Goal: Check status: Check status

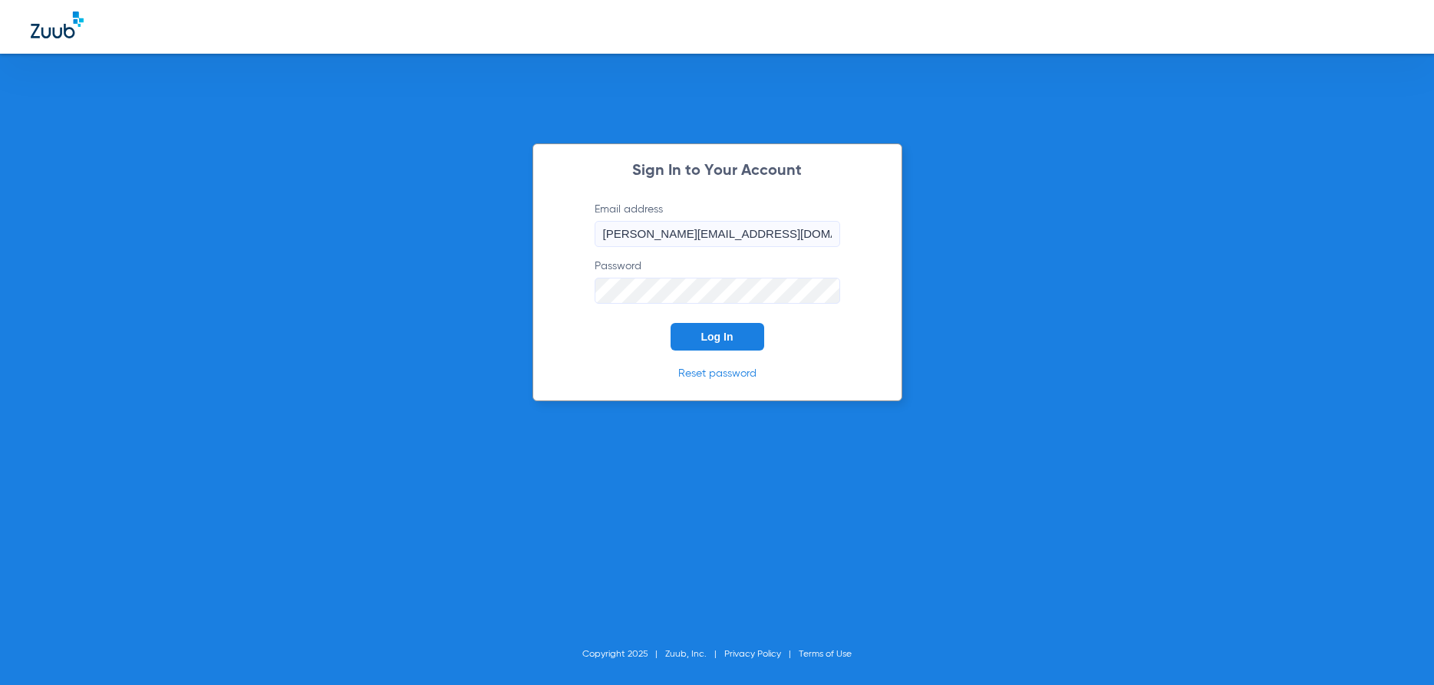
click at [731, 335] on span "Log In" at bounding box center [717, 337] width 32 height 12
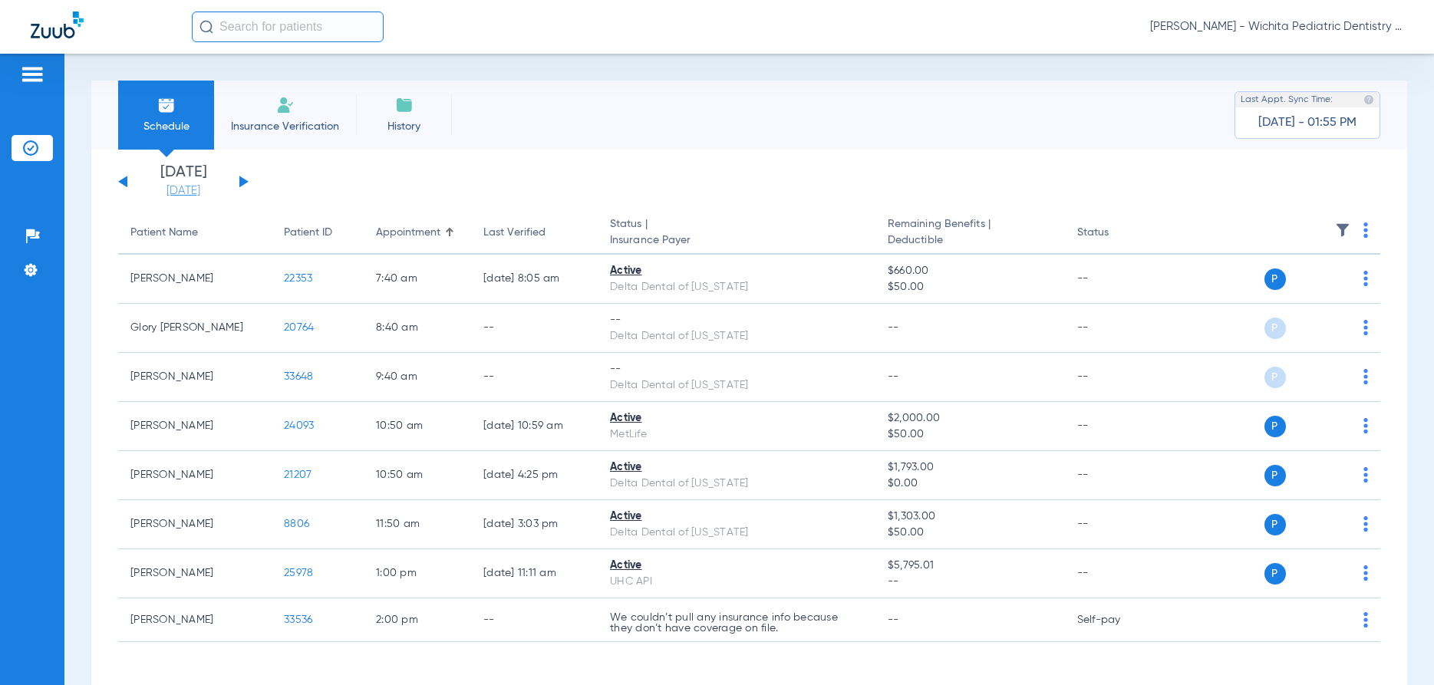
click at [180, 196] on link "[DATE]" at bounding box center [183, 190] width 92 height 15
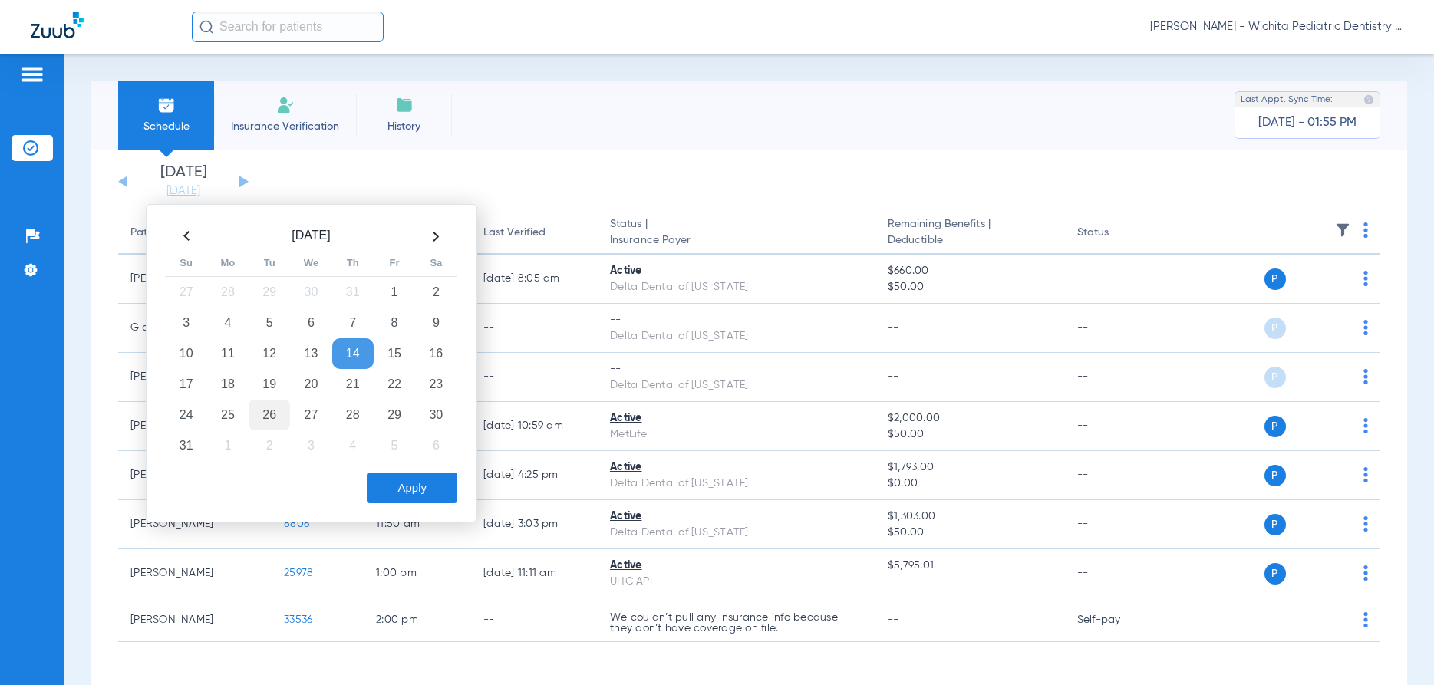
click at [269, 420] on td "26" at bounding box center [269, 415] width 41 height 31
click at [394, 488] on button "Apply" at bounding box center [412, 488] width 91 height 31
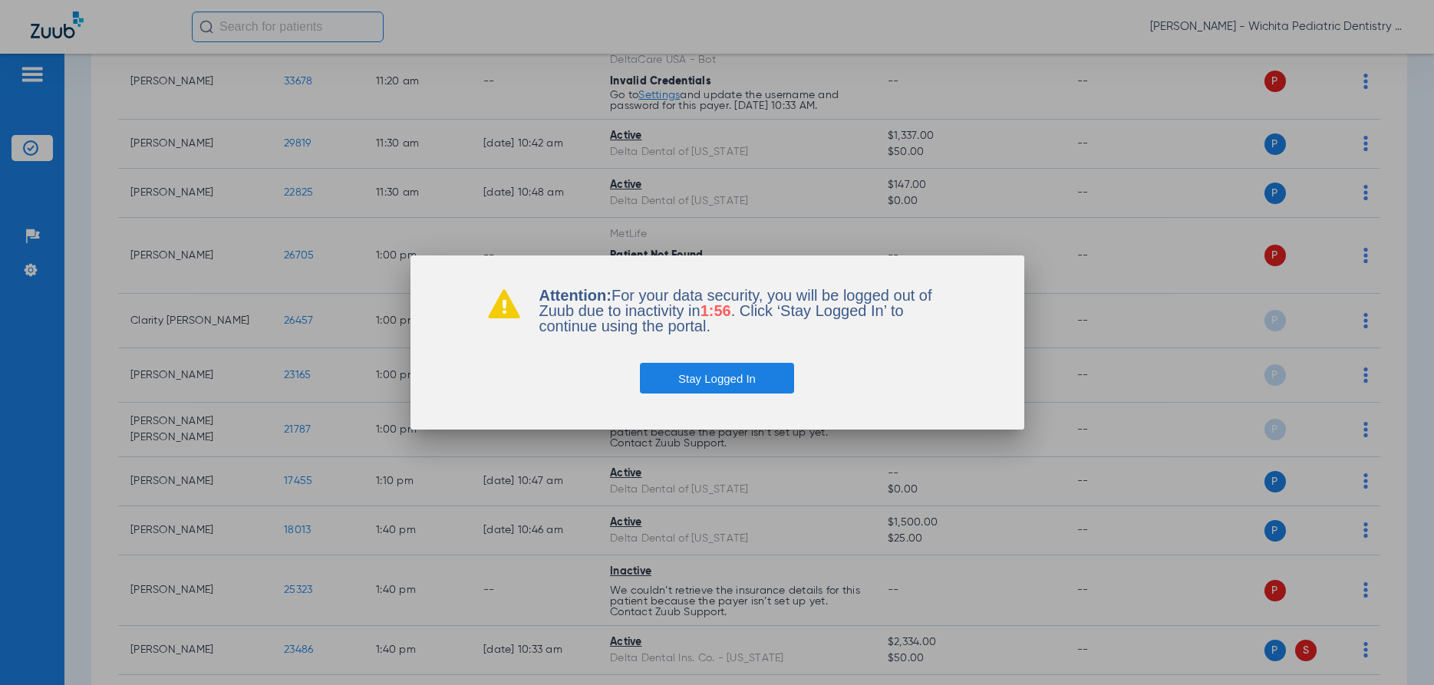
scroll to position [1367, 0]
click at [690, 378] on button "Stay Logged In" at bounding box center [717, 378] width 154 height 31
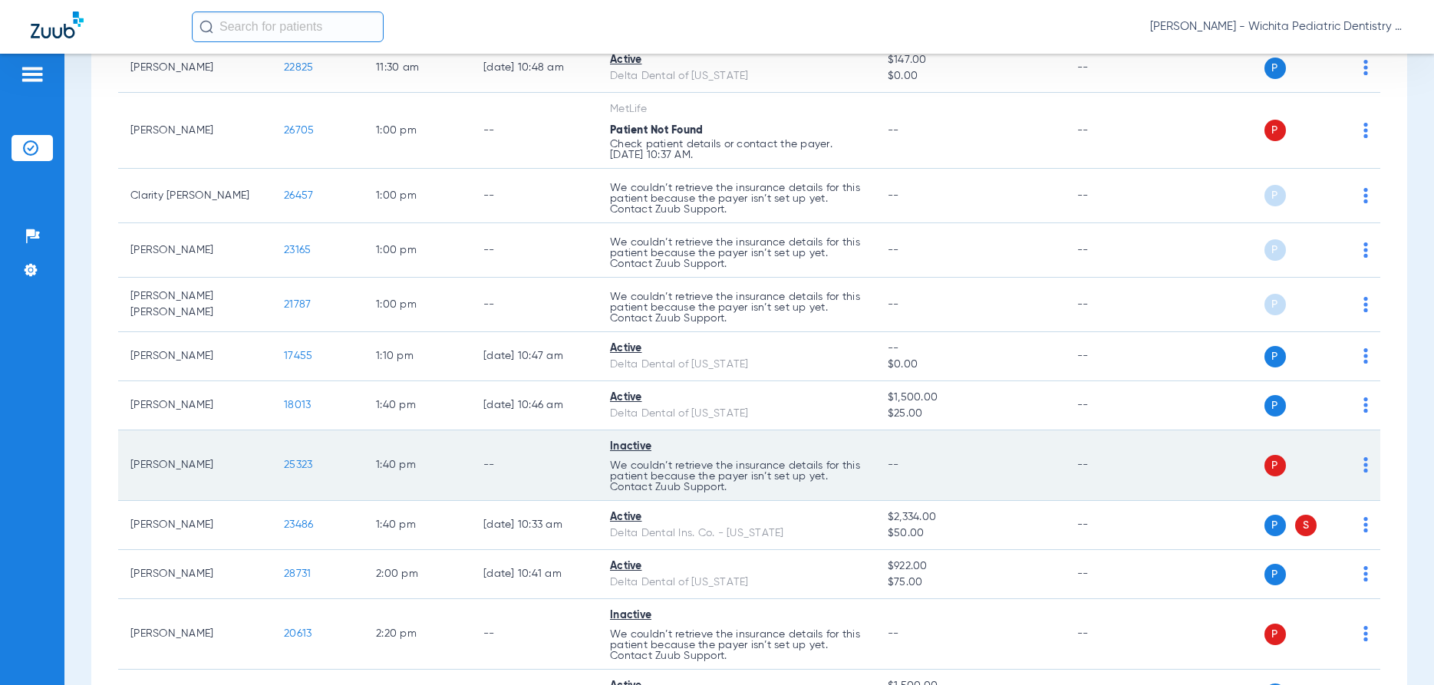
scroll to position [1514, 0]
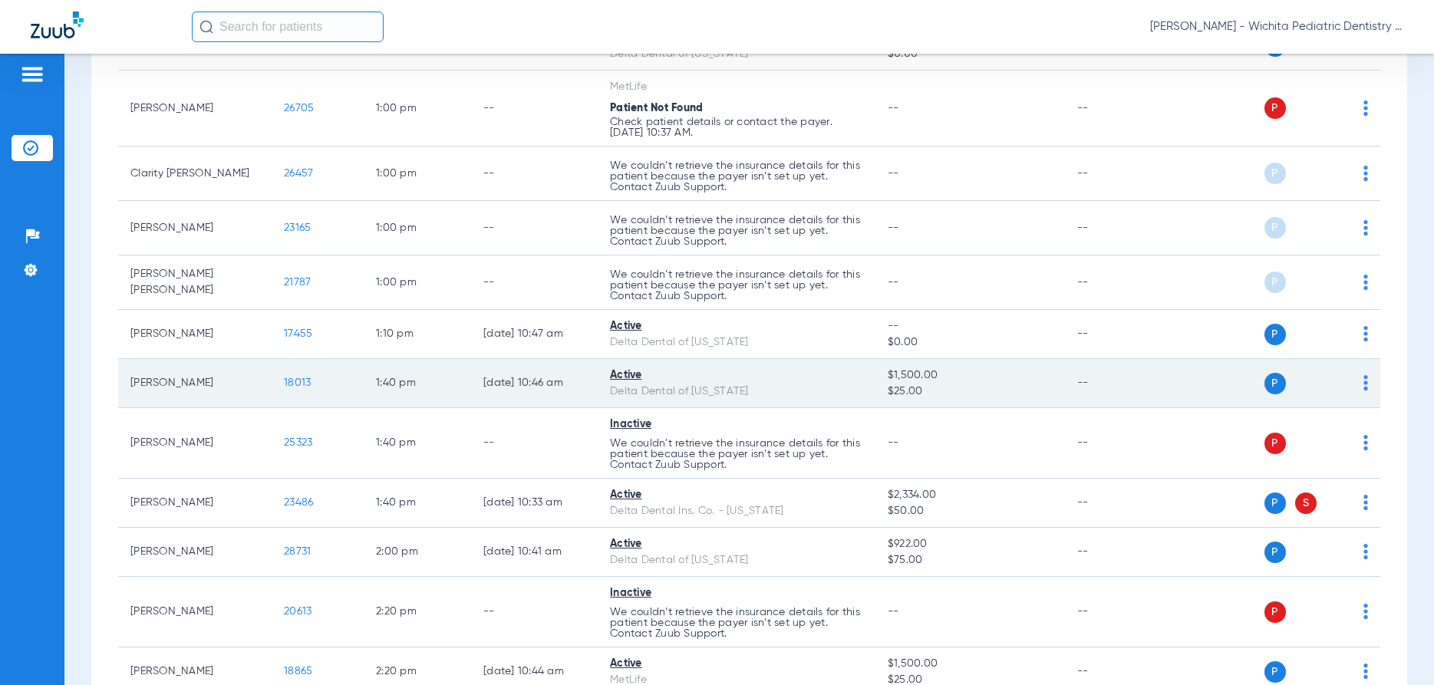
click at [290, 381] on span "18013" at bounding box center [297, 383] width 27 height 11
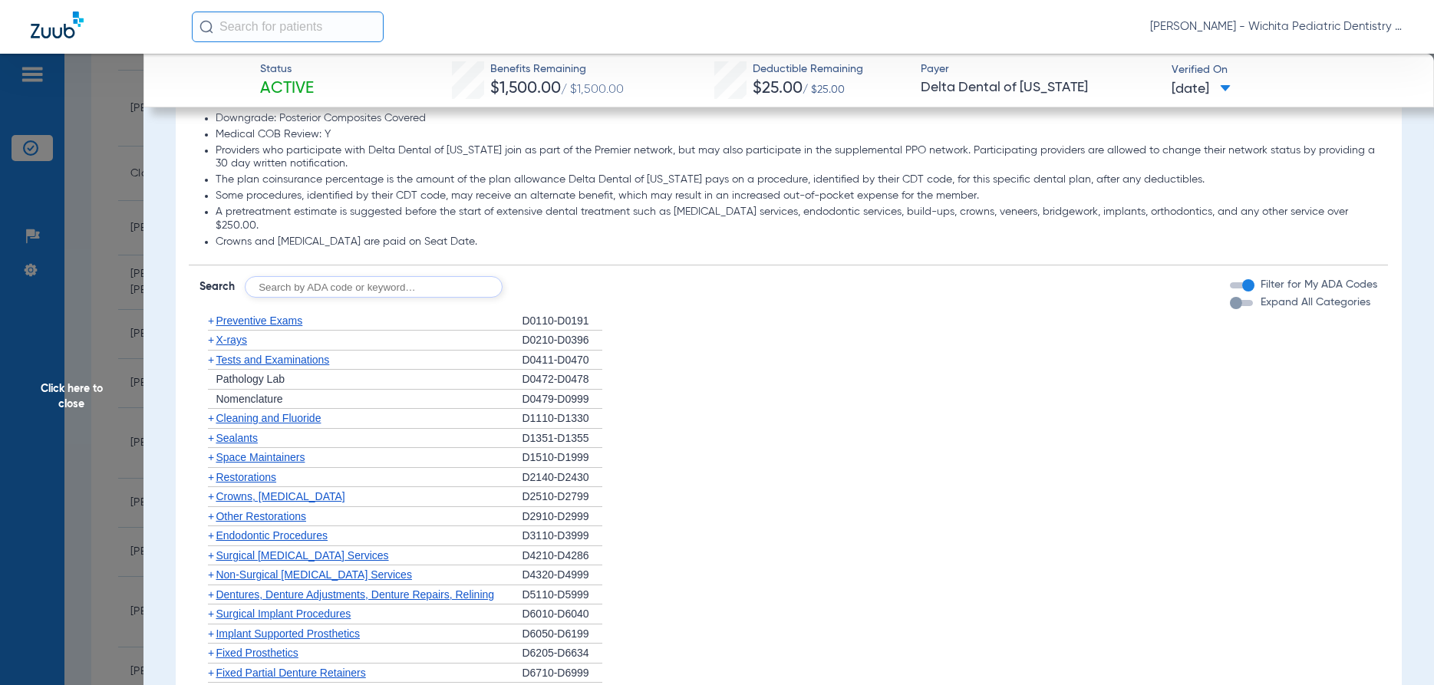
scroll to position [958, 0]
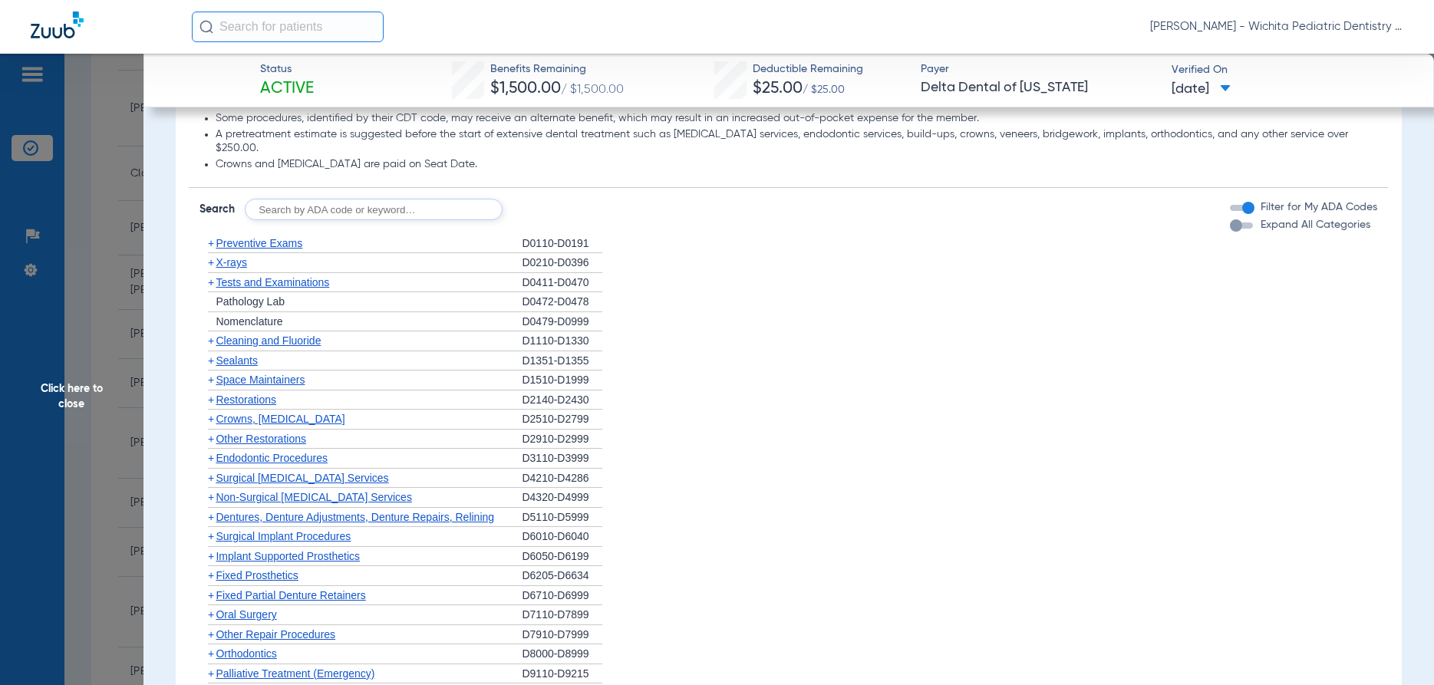
click at [235, 256] on span "X-rays" at bounding box center [231, 262] width 31 height 12
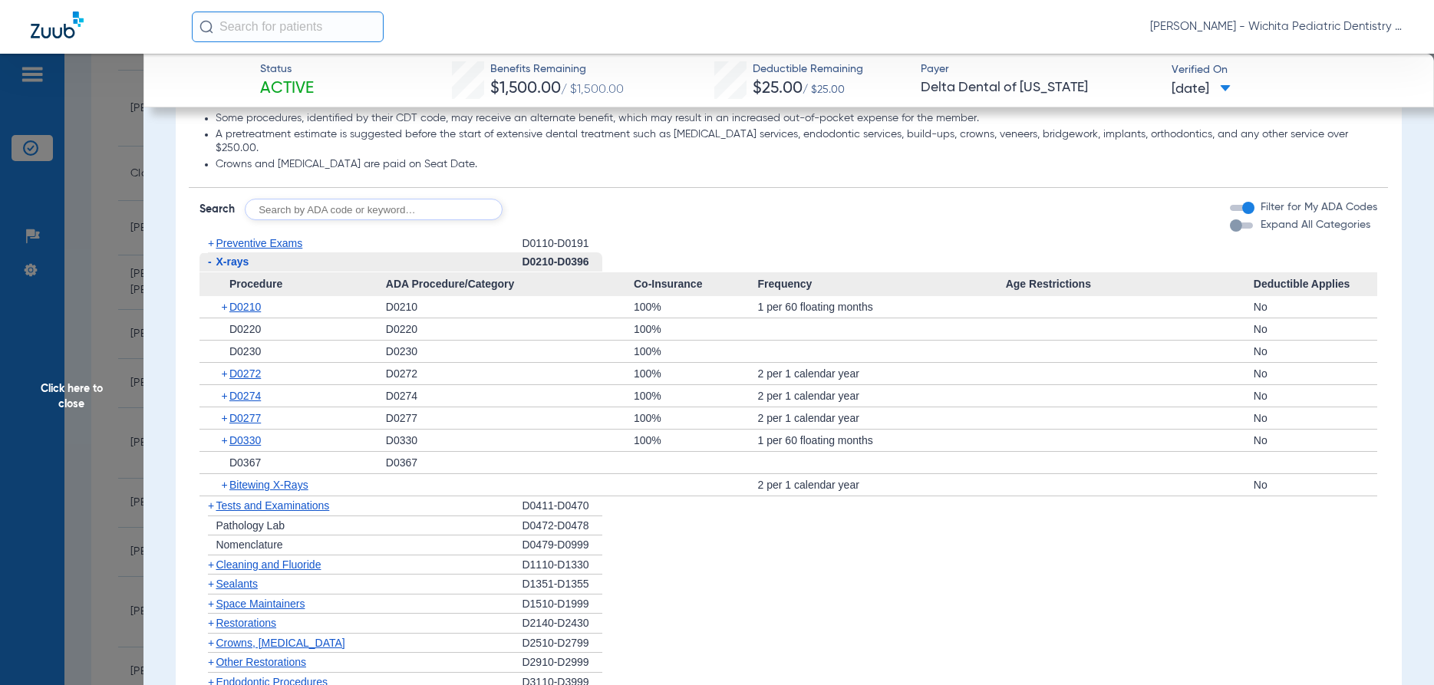
click at [79, 388] on span "Click here to close" at bounding box center [72, 396] width 144 height 685
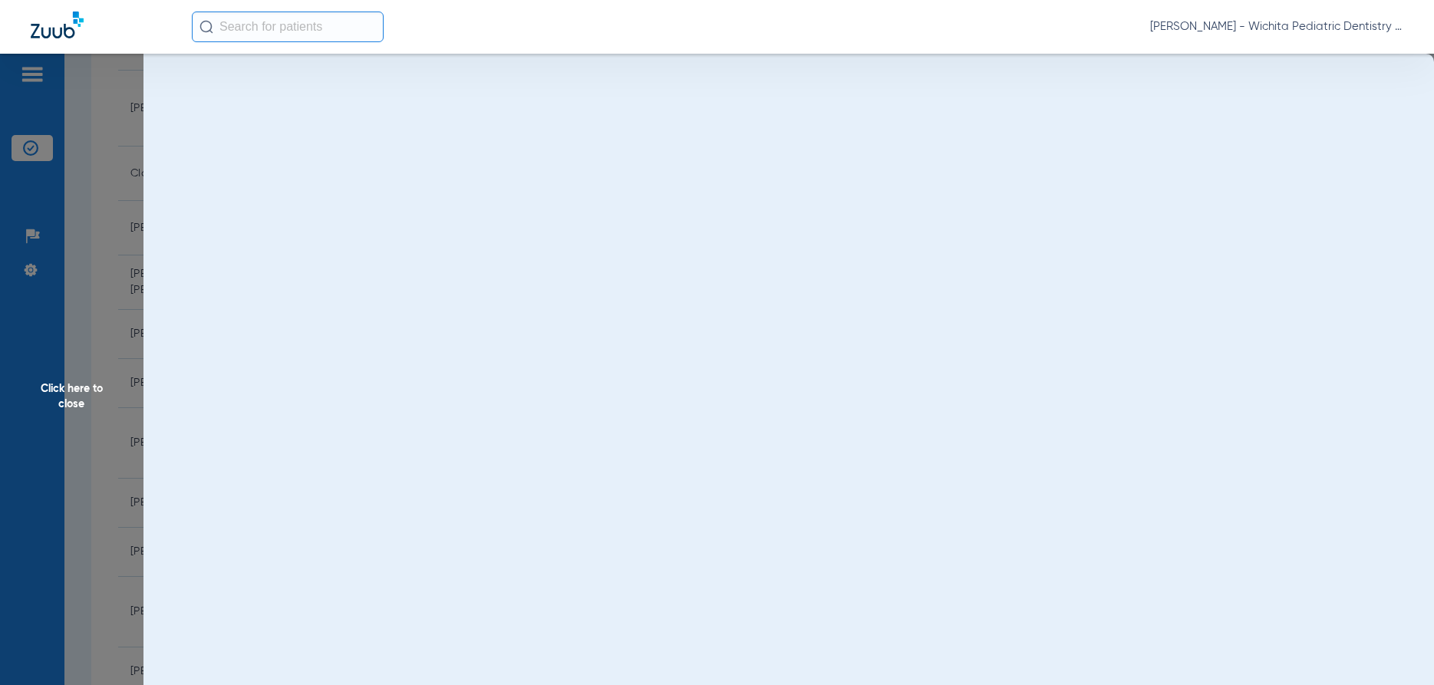
scroll to position [0, 0]
